Goal: Task Accomplishment & Management: Manage account settings

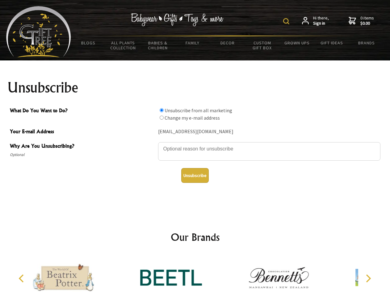
click at [287, 21] on img at bounding box center [286, 21] width 6 height 6
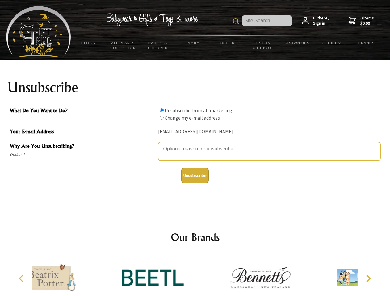
click at [195, 144] on textarea "Why Are You Unsubscribing?" at bounding box center [269, 151] width 222 height 19
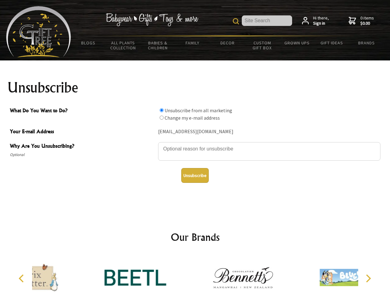
click at [161, 110] on input "What Do You Want to Do?" at bounding box center [162, 110] width 4 height 4
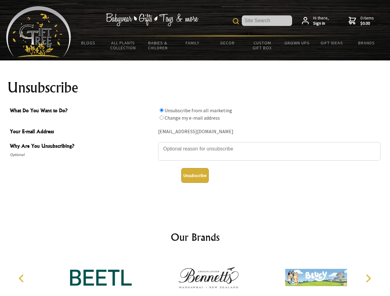
click at [161, 118] on input "What Do You Want to Do?" at bounding box center [162, 118] width 4 height 4
click at [195, 176] on button "Unsubscribe" at bounding box center [194, 175] width 27 height 15
radio input "true"
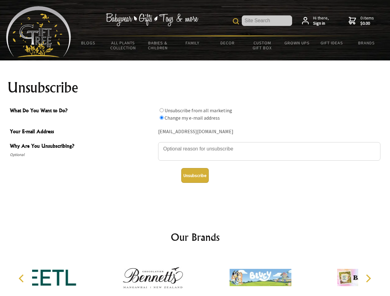
click at [22, 279] on icon "Previous" at bounding box center [22, 279] width 8 height 8
click at [368, 279] on icon "Next" at bounding box center [368, 279] width 8 height 8
